Goal: Transaction & Acquisition: Purchase product/service

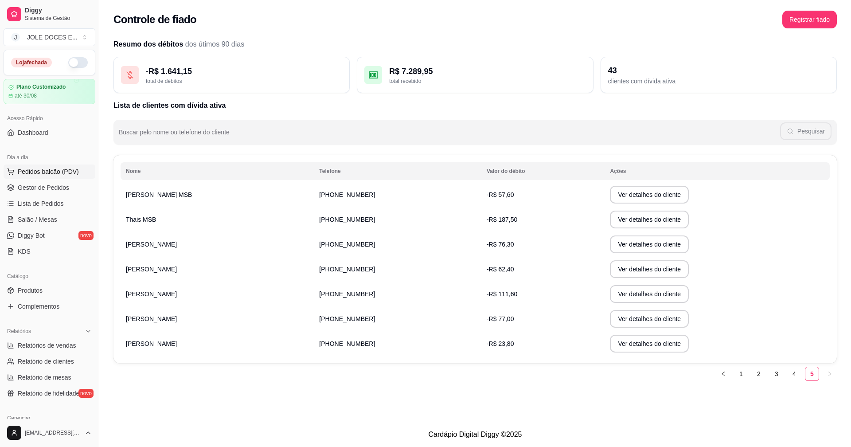
click at [49, 176] on button "Pedidos balcão (PDV)" at bounding box center [50, 171] width 92 height 14
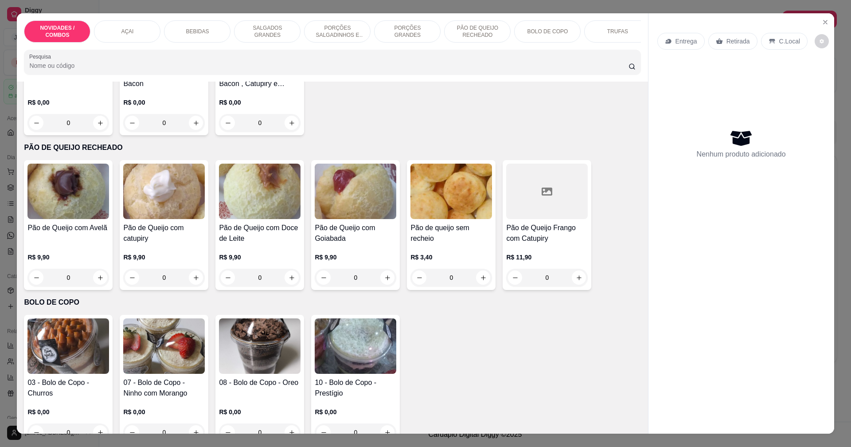
scroll to position [1517, 0]
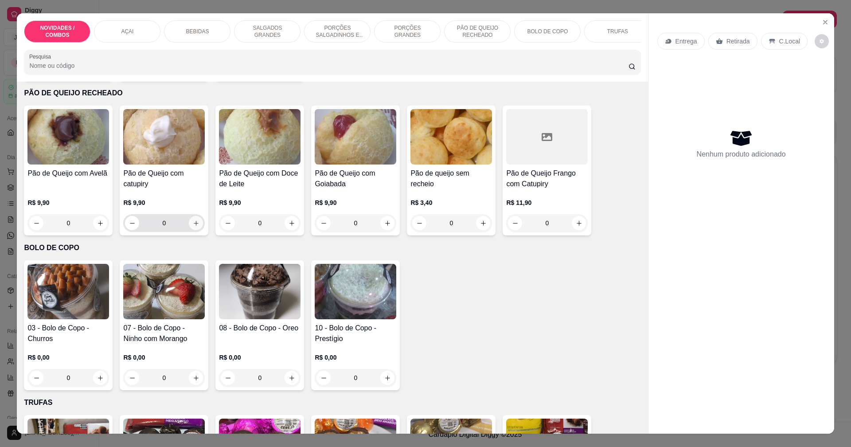
click at [193, 221] on icon "increase-product-quantity" at bounding box center [196, 223] width 7 height 7
type input "1"
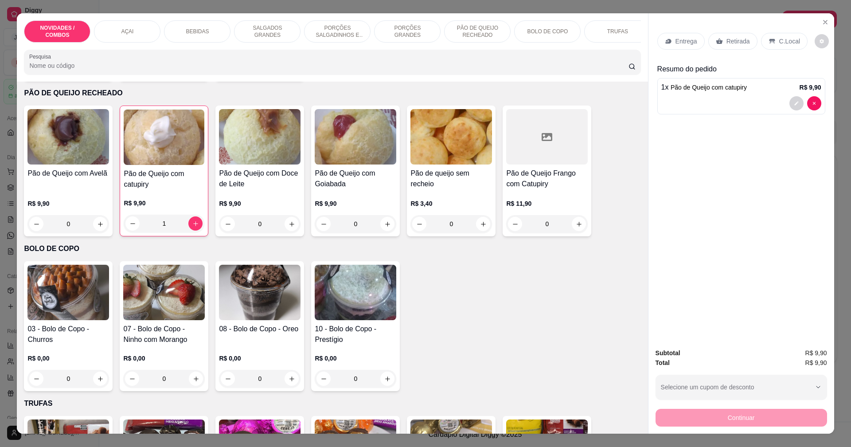
click at [676, 38] on p "Entrega" at bounding box center [687, 41] width 22 height 9
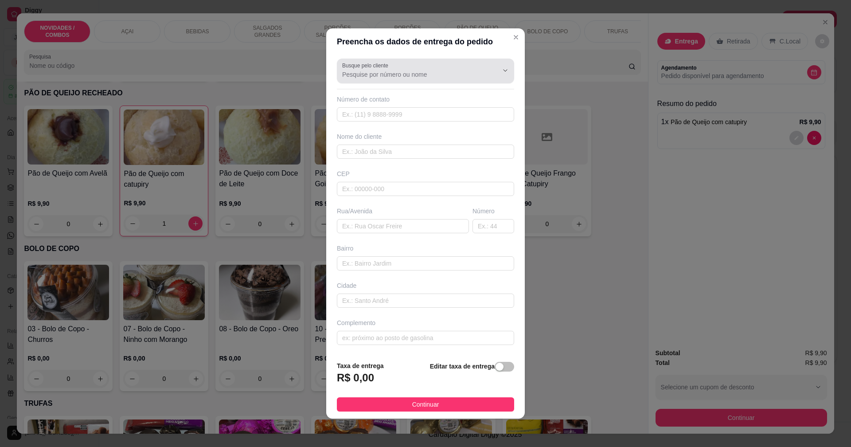
click at [376, 70] on input "Busque pelo cliente" at bounding box center [413, 74] width 142 height 9
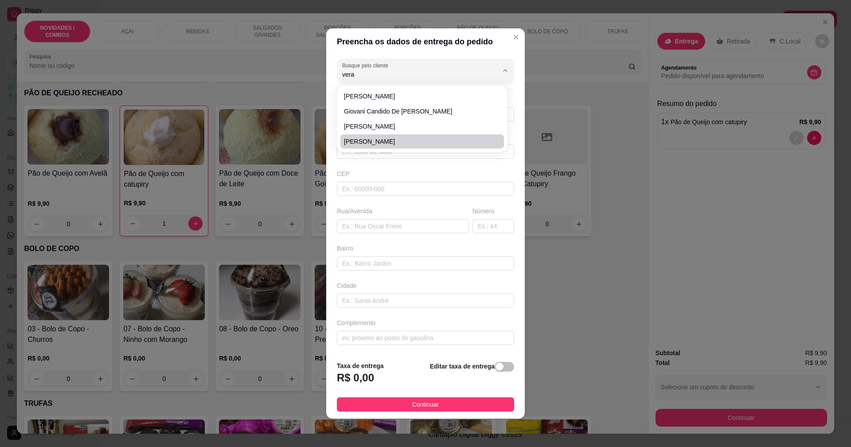
click at [385, 142] on span "[PERSON_NAME]" at bounding box center [418, 141] width 148 height 9
type input "[PERSON_NAME]"
type input "19983554935"
type input "[PERSON_NAME]"
type input "13405-351"
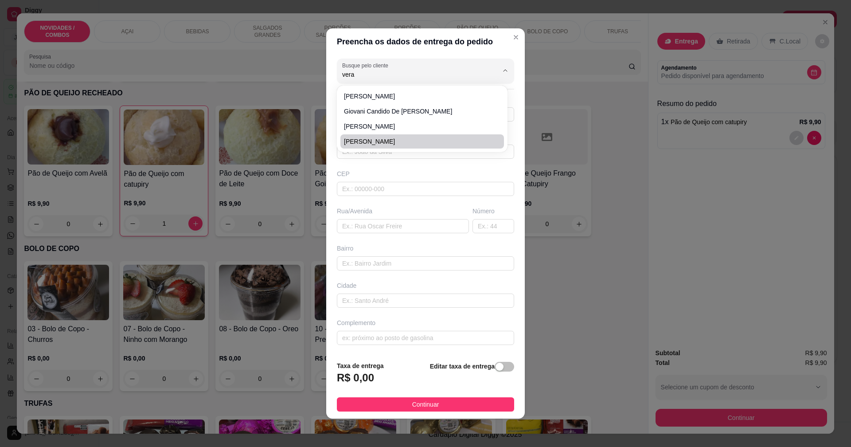
type input "[GEOGRAPHIC_DATA][PERSON_NAME]"
type input "114"
type input "Vila Rezende"
type input "Piracicaba"
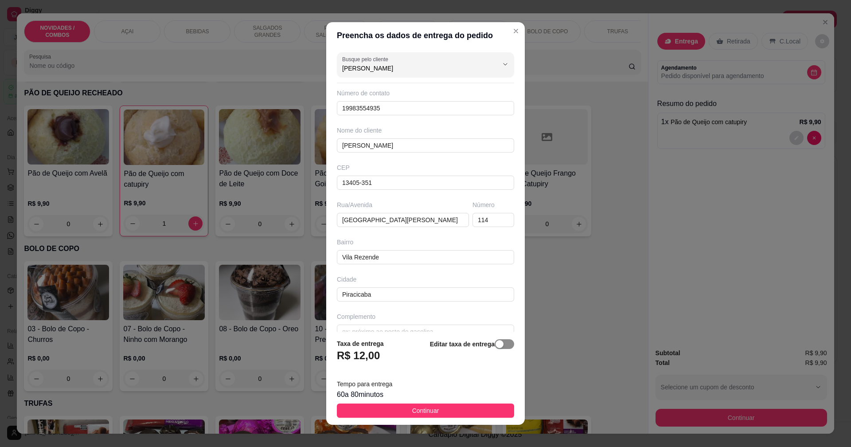
type input "[PERSON_NAME]"
click at [497, 344] on span "button" at bounding box center [505, 344] width 20 height 10
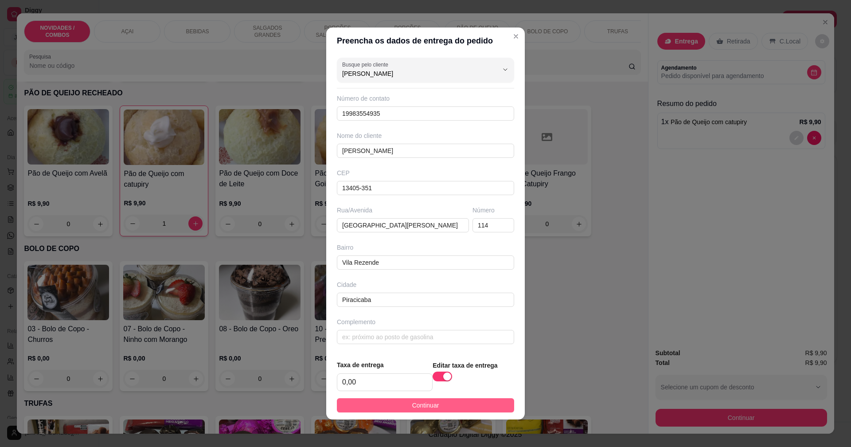
click at [446, 403] on button "Continuar" at bounding box center [425, 405] width 177 height 14
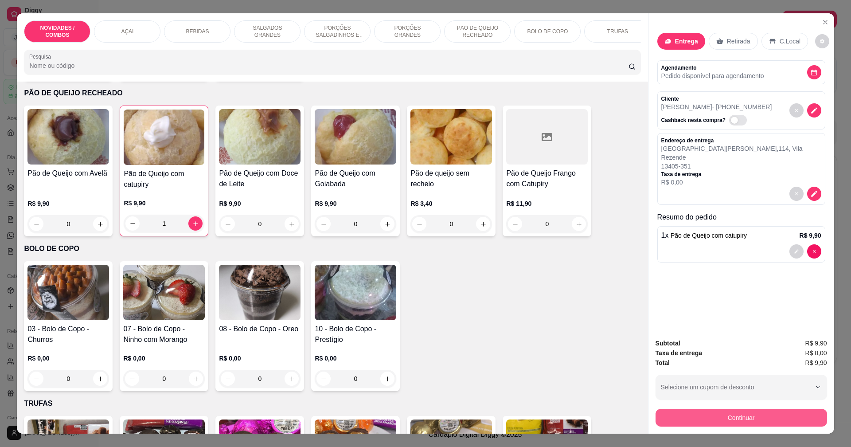
click at [723, 411] on button "Continuar" at bounding box center [742, 418] width 172 height 18
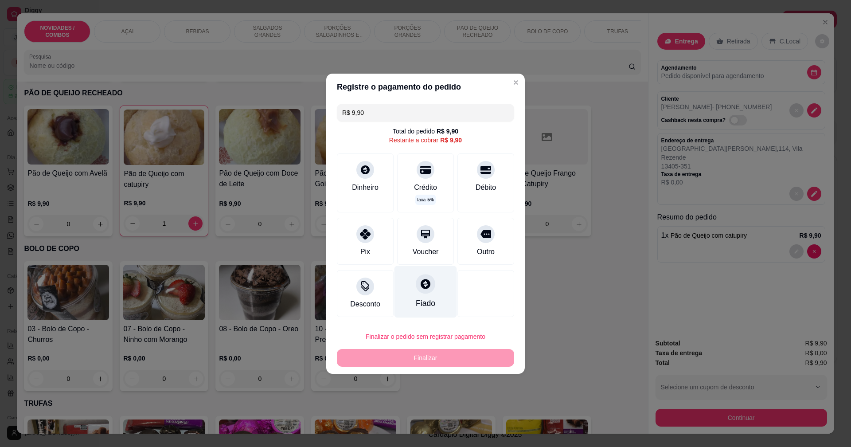
click at [421, 296] on div "Fiado" at bounding box center [426, 292] width 63 height 52
type input "R$ 0,00"
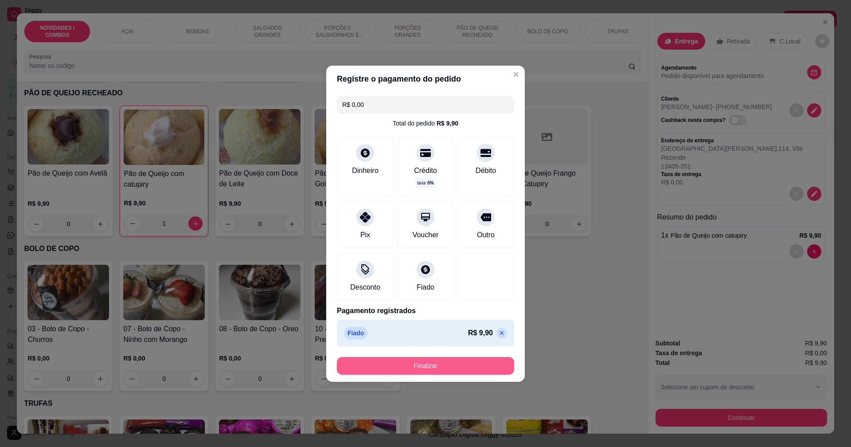
click at [428, 363] on button "Finalizar" at bounding box center [425, 366] width 177 height 18
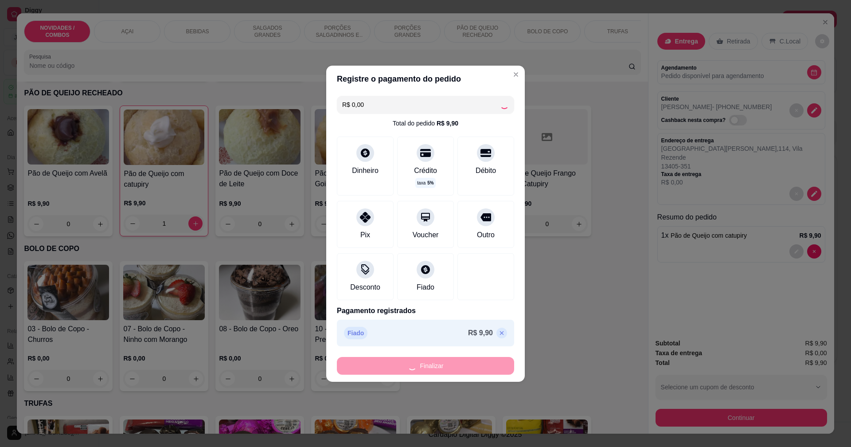
type input "0"
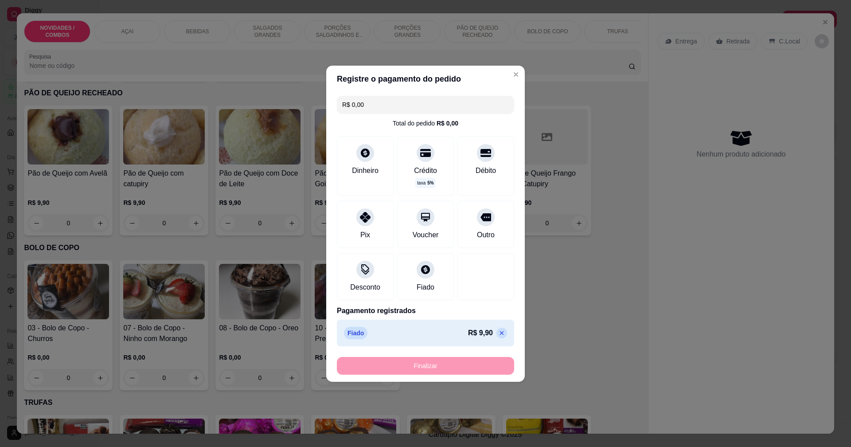
type input "-R$ 9,90"
